Goal: Transaction & Acquisition: Download file/media

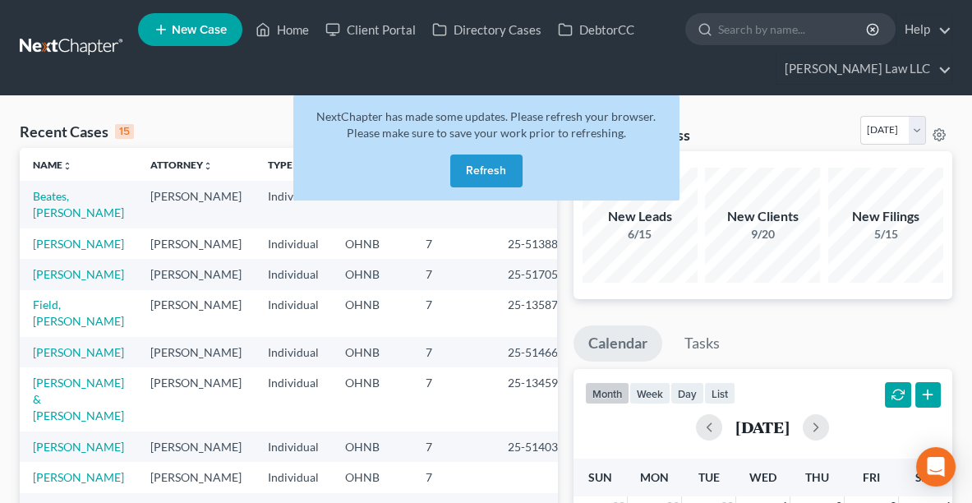
click at [495, 173] on button "Refresh" at bounding box center [486, 170] width 72 height 33
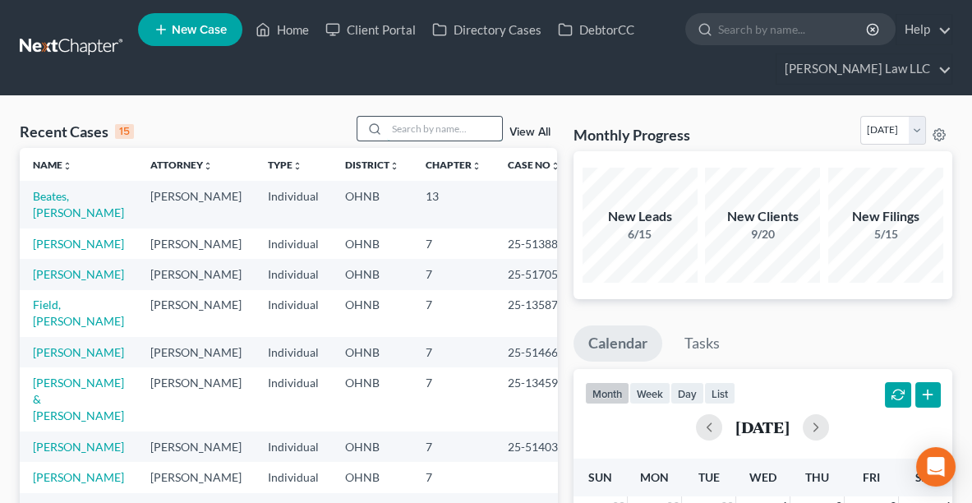
click at [474, 126] on input "search" at bounding box center [444, 129] width 115 height 24
type input "[PERSON_NAME]"
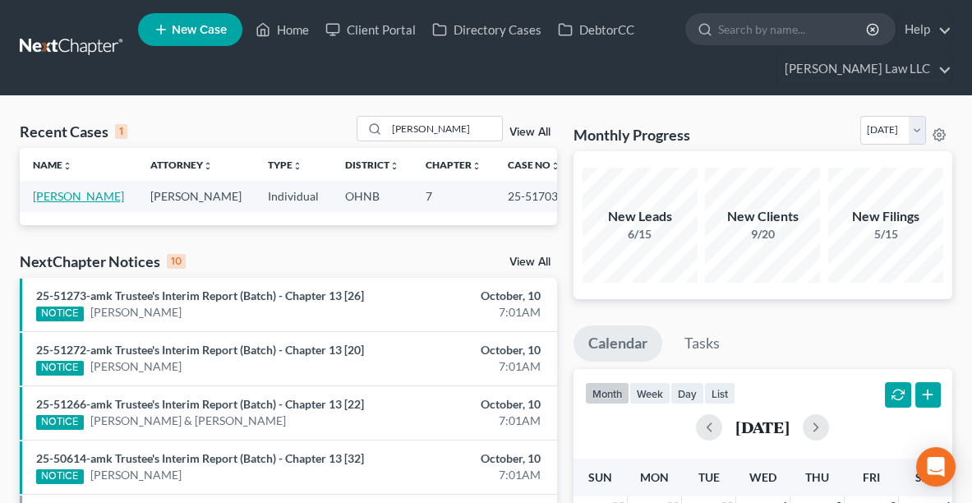
click at [49, 198] on link "[PERSON_NAME]" at bounding box center [78, 196] width 91 height 14
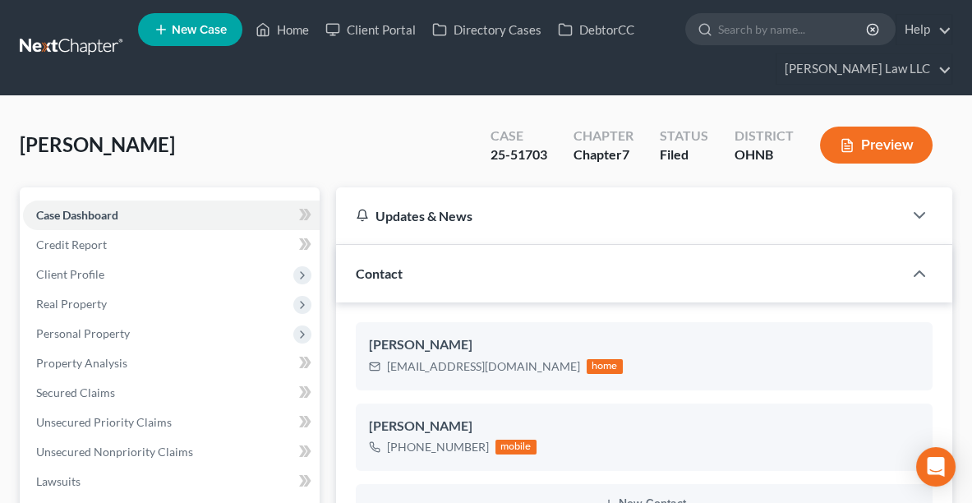
scroll to position [258, 0]
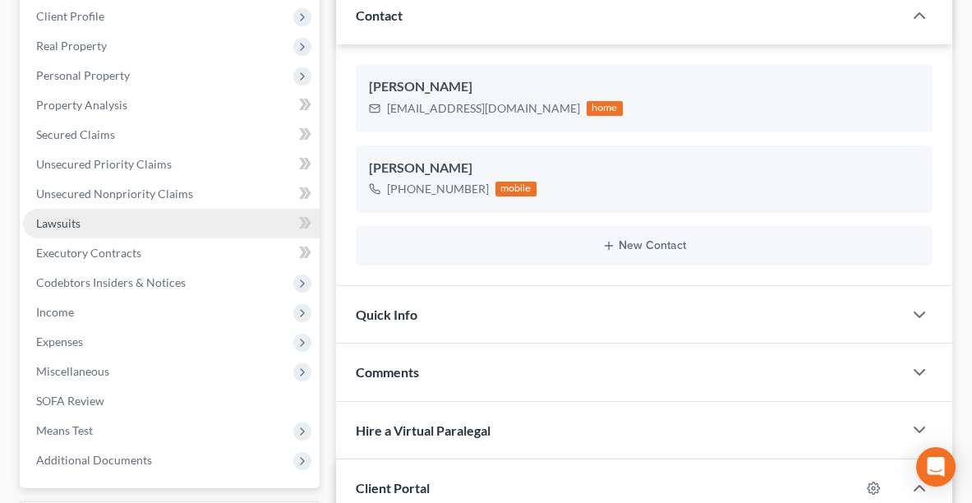
click at [51, 220] on span "Lawsuits" at bounding box center [58, 223] width 44 height 14
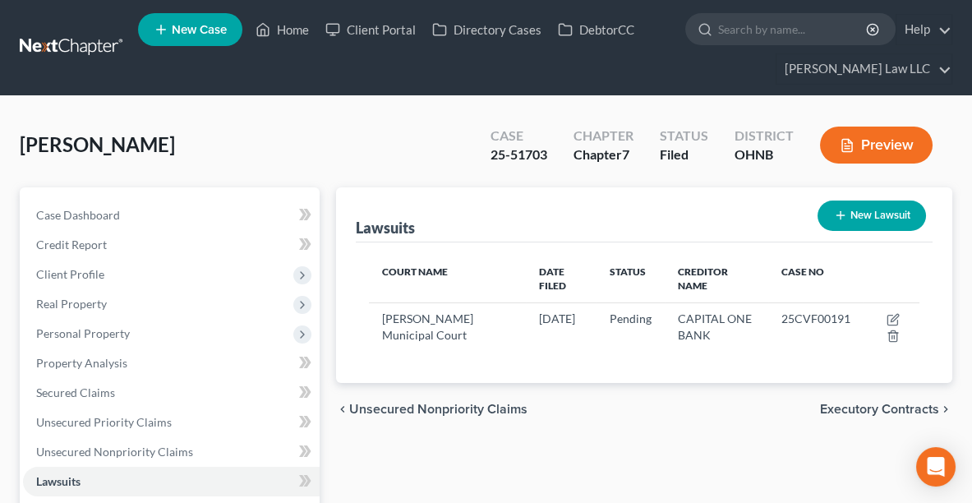
click at [544, 150] on div "25-51703" at bounding box center [519, 154] width 57 height 19
drag, startPoint x: 557, startPoint y: 154, endPoint x: 474, endPoint y: 163, distance: 83.4
click at [474, 163] on div "Case 25-51703 Chapter Chapter 7 Status Filed District [GEOGRAPHIC_DATA] Preview" at bounding box center [711, 145] width 481 height 58
copy div "25-51703"
click at [399, 172] on div "[PERSON_NAME] Upgraded Case 25-51703 Chapter Chapter 7 Status [GEOGRAPHIC_DATA]…" at bounding box center [486, 151] width 933 height 71
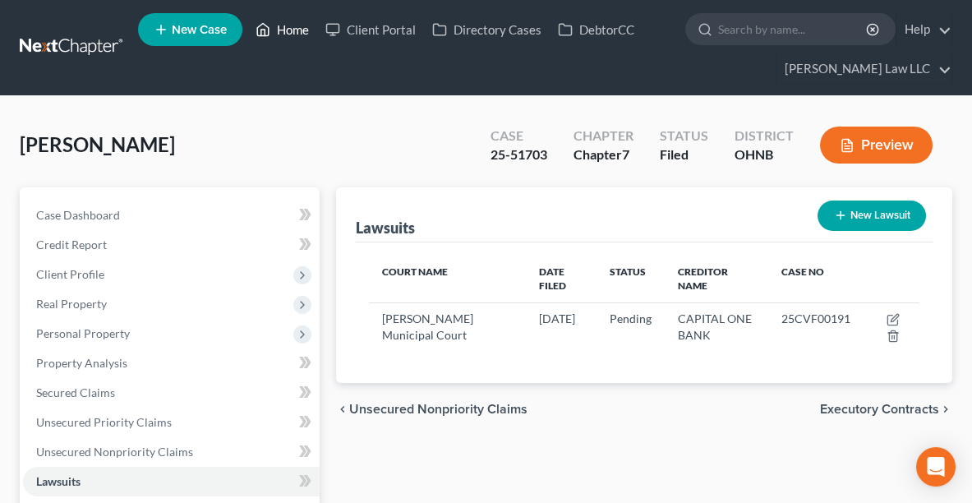
click at [276, 30] on link "Home" at bounding box center [282, 30] width 70 height 30
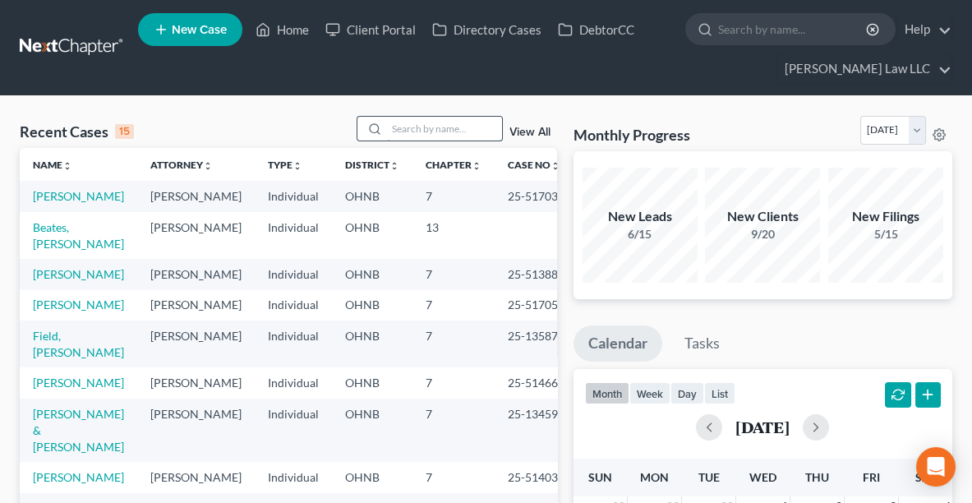
click at [412, 130] on input "search" at bounding box center [444, 129] width 115 height 24
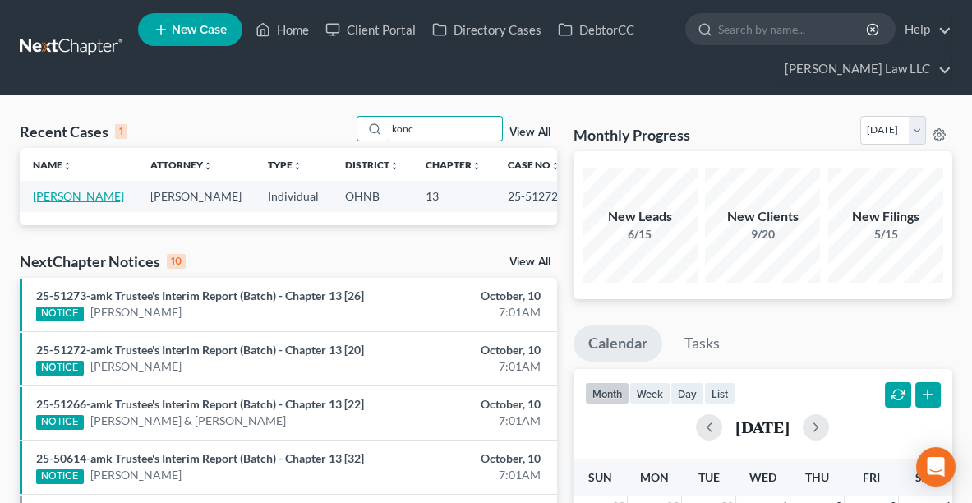
type input "konc"
click at [62, 193] on link "[PERSON_NAME]" at bounding box center [78, 196] width 91 height 14
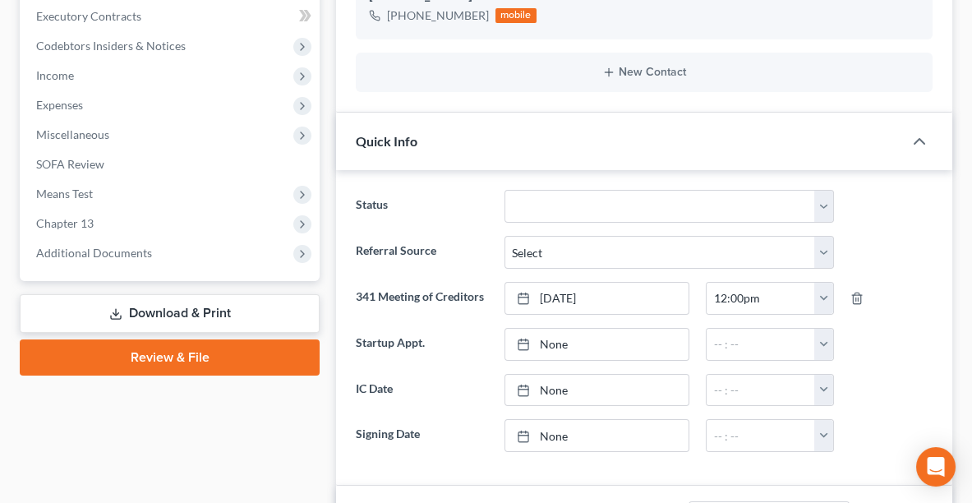
scroll to position [511, 0]
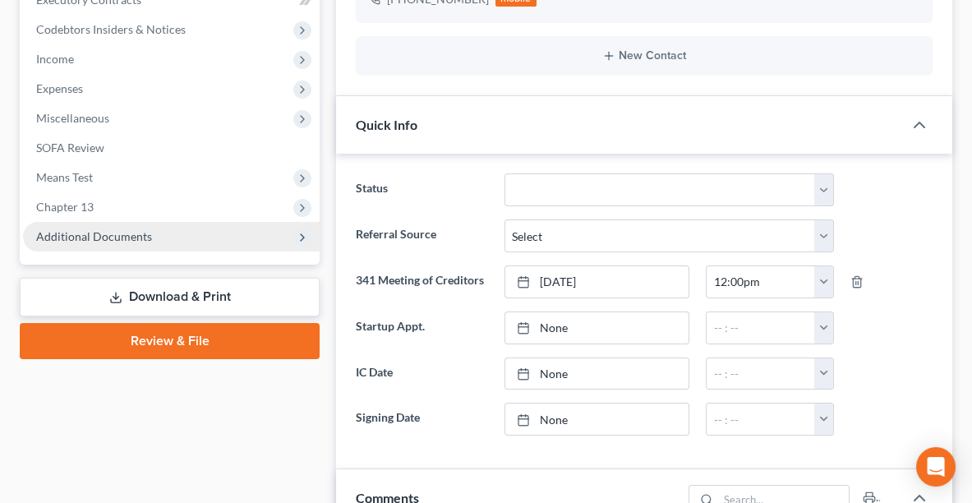
click at [79, 243] on span "Additional Documents" at bounding box center [171, 237] width 297 height 30
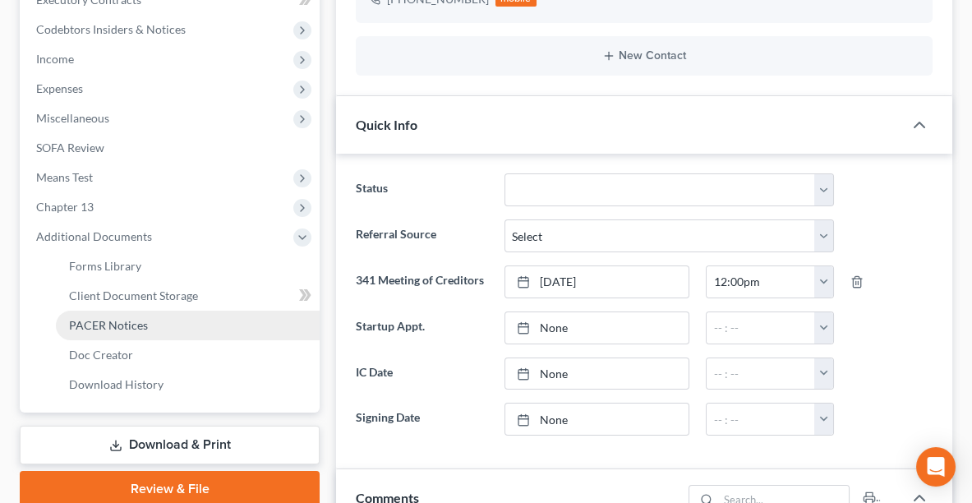
click at [94, 323] on span "PACER Notices" at bounding box center [108, 325] width 79 height 14
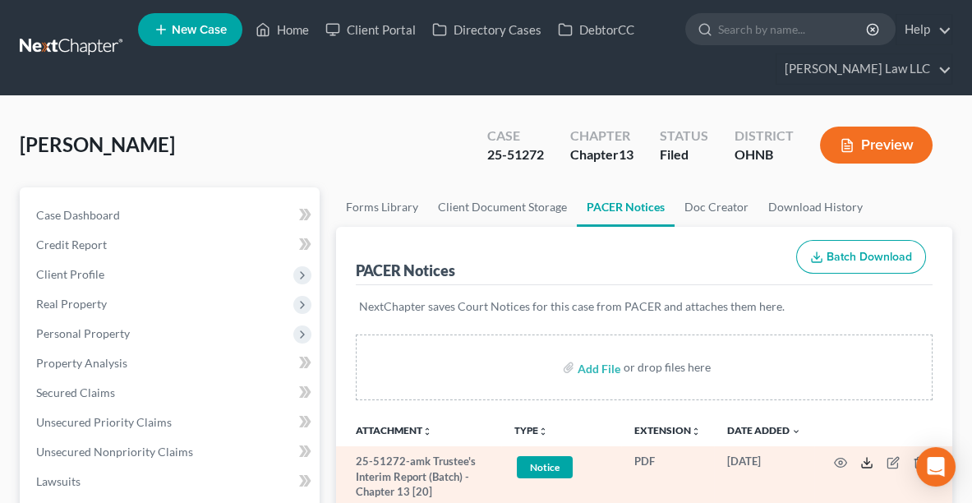
click at [868, 460] on icon at bounding box center [866, 462] width 13 height 13
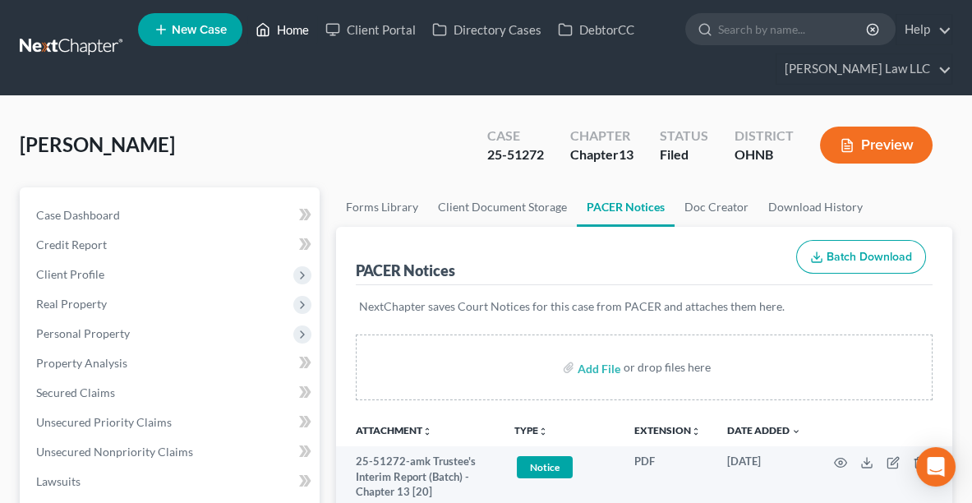
click at [271, 30] on link "Home" at bounding box center [282, 30] width 70 height 30
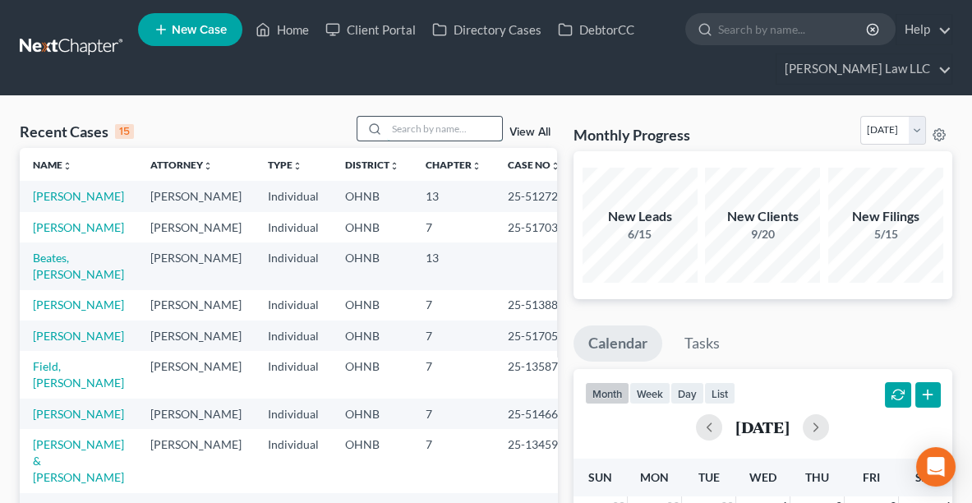
click at [416, 125] on input "search" at bounding box center [444, 129] width 115 height 24
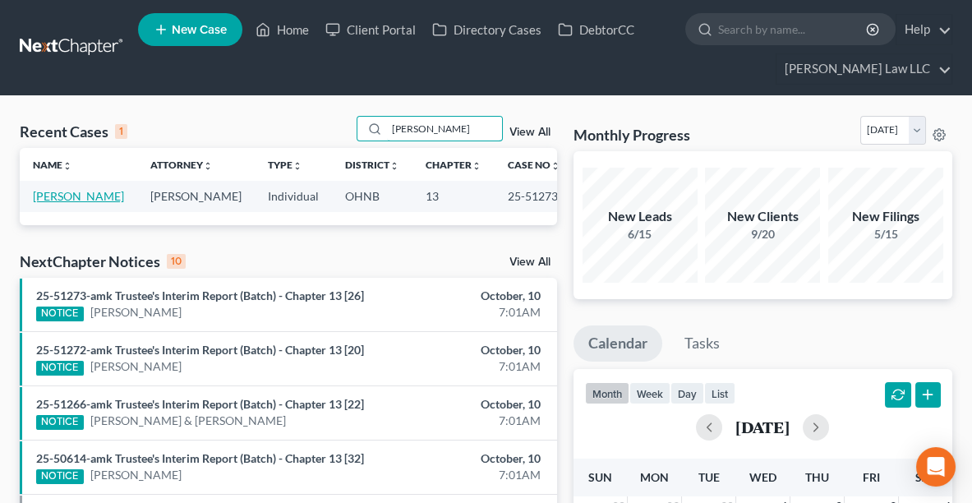
type input "[PERSON_NAME]"
click at [66, 196] on link "[PERSON_NAME]" at bounding box center [78, 196] width 91 height 14
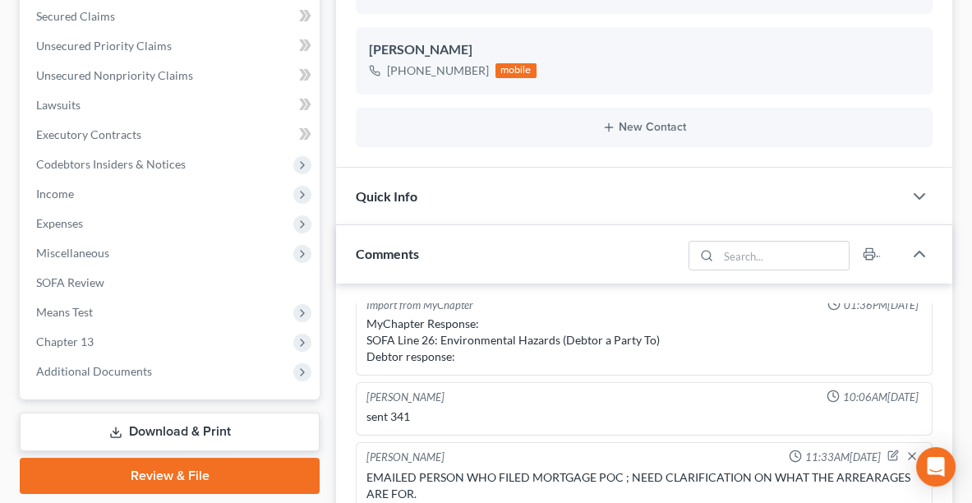
scroll to position [399, 0]
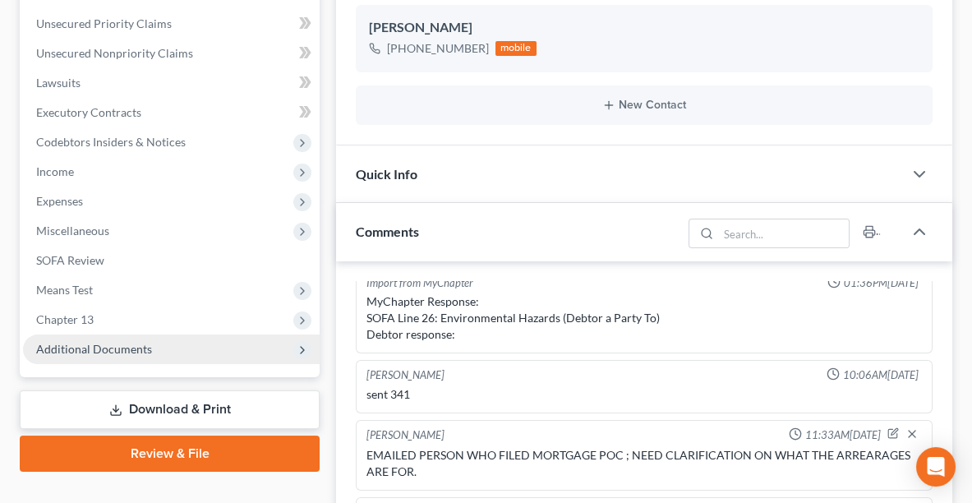
click at [90, 342] on span "Additional Documents" at bounding box center [94, 349] width 116 height 14
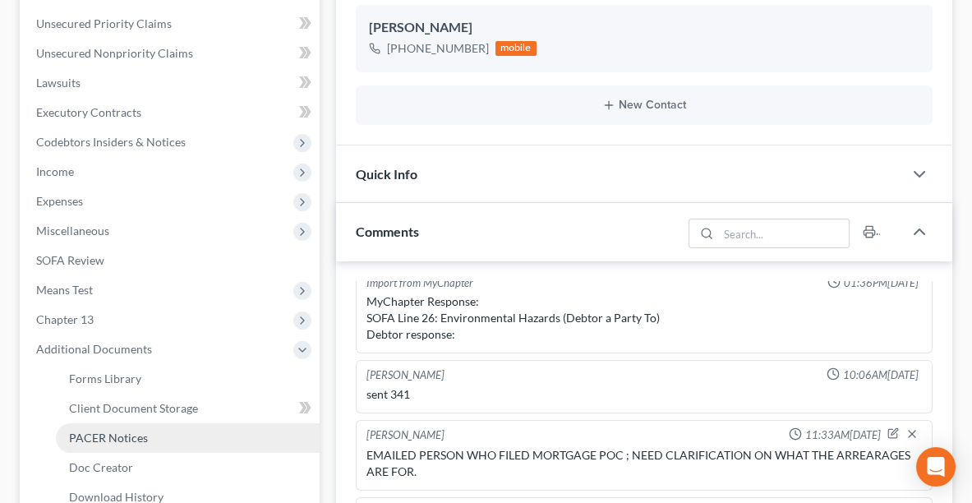
click at [105, 433] on span "PACER Notices" at bounding box center [108, 438] width 79 height 14
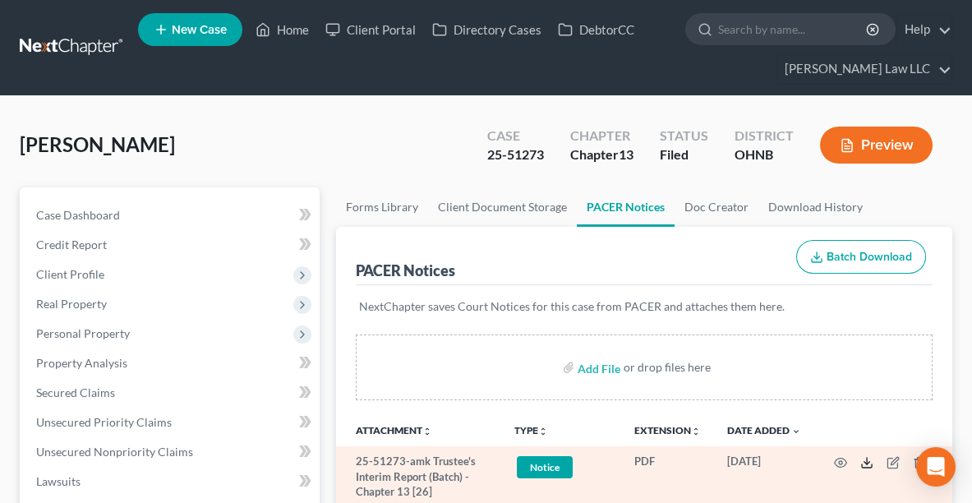
click at [864, 461] on polyline at bounding box center [867, 462] width 6 height 2
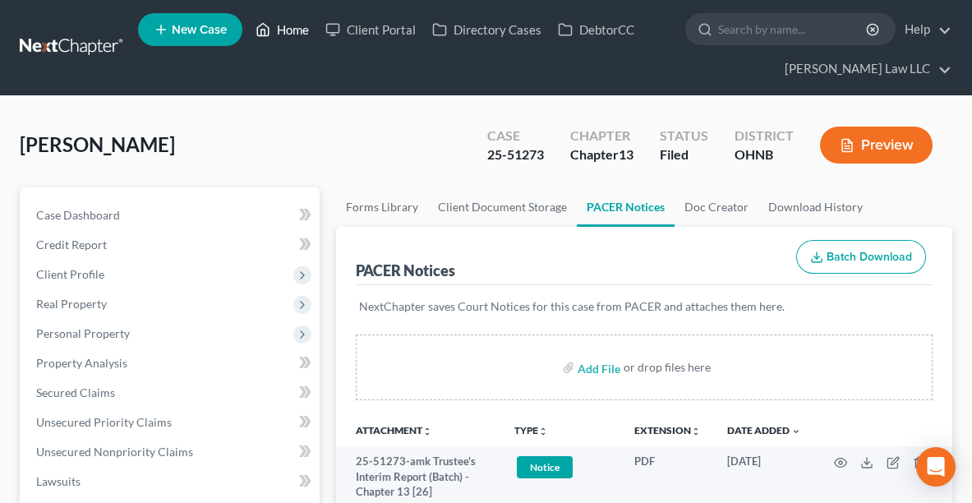
click at [288, 30] on link "Home" at bounding box center [282, 30] width 70 height 30
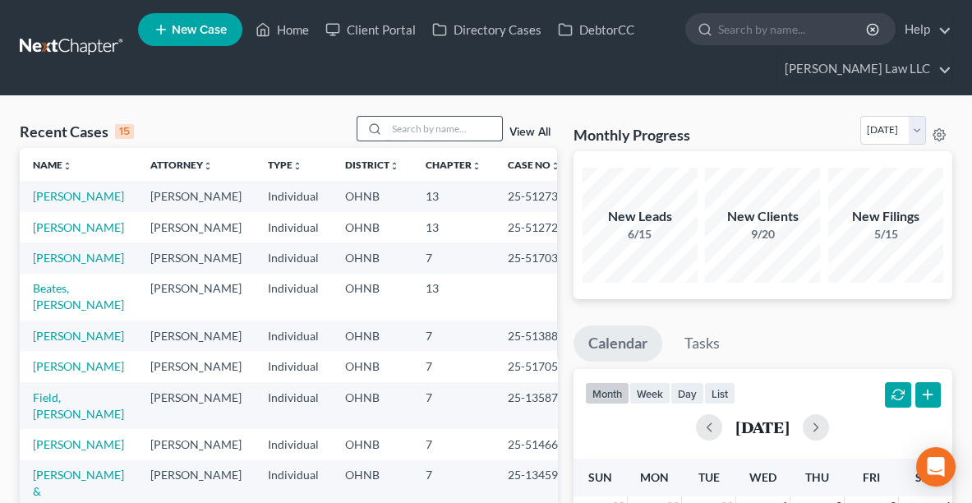
click at [415, 119] on input "search" at bounding box center [444, 129] width 115 height 24
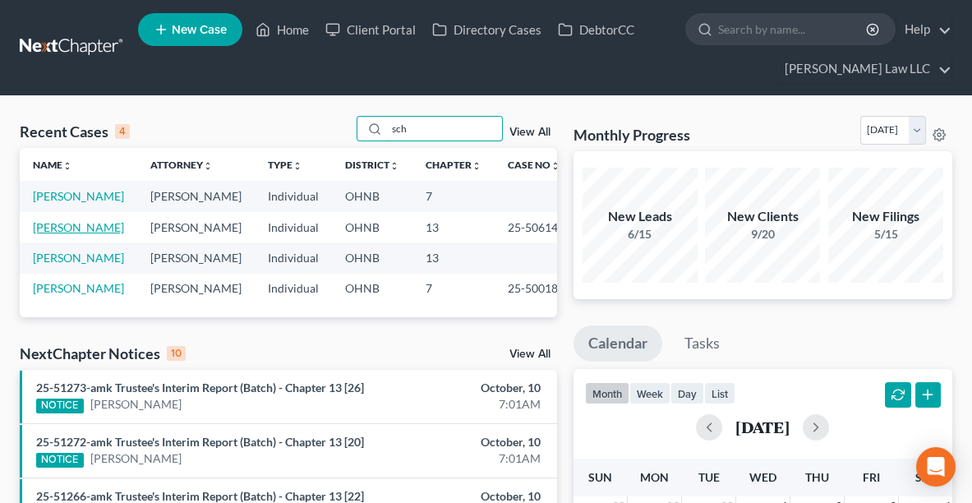
type input "sch"
click at [64, 234] on link "[PERSON_NAME]" at bounding box center [78, 227] width 91 height 14
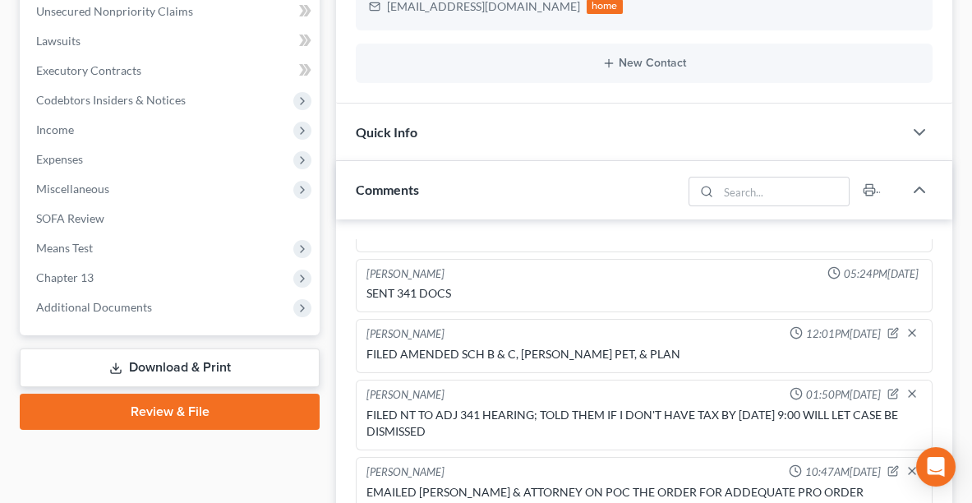
scroll to position [530, 0]
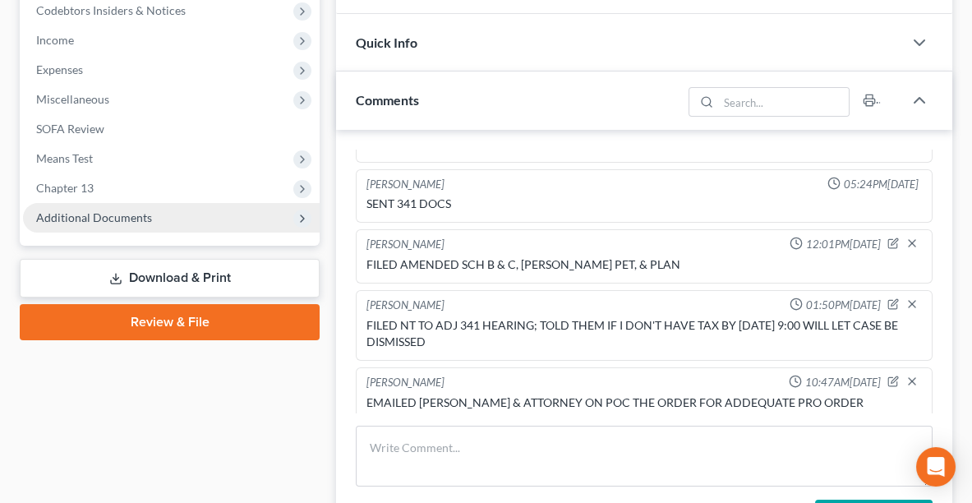
click at [66, 207] on span "Additional Documents" at bounding box center [171, 218] width 297 height 30
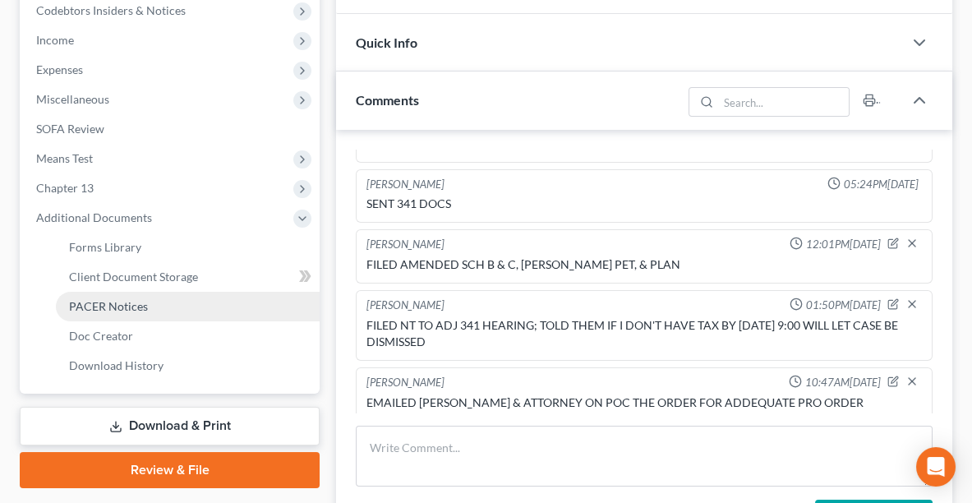
click at [101, 304] on span "PACER Notices" at bounding box center [108, 306] width 79 height 14
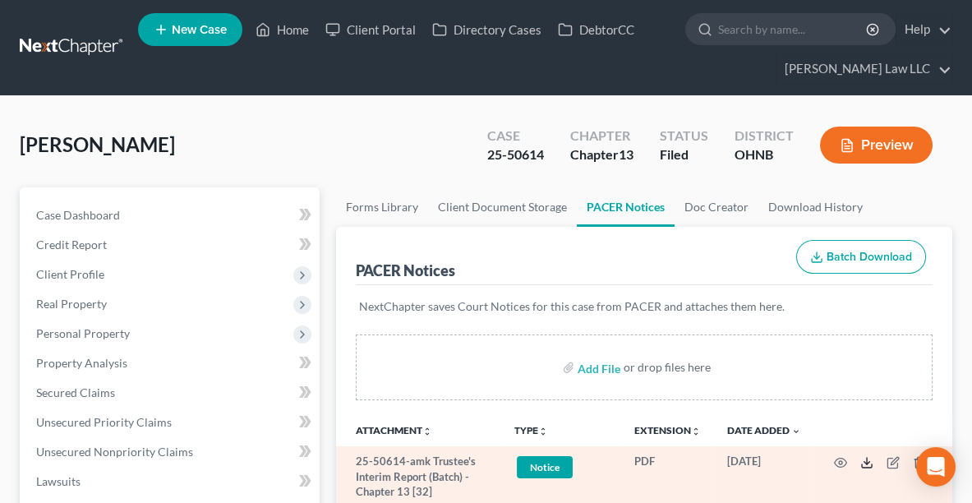
click at [867, 458] on line at bounding box center [867, 461] width 0 height 7
